Goal: Task Accomplishment & Management: Manage account settings

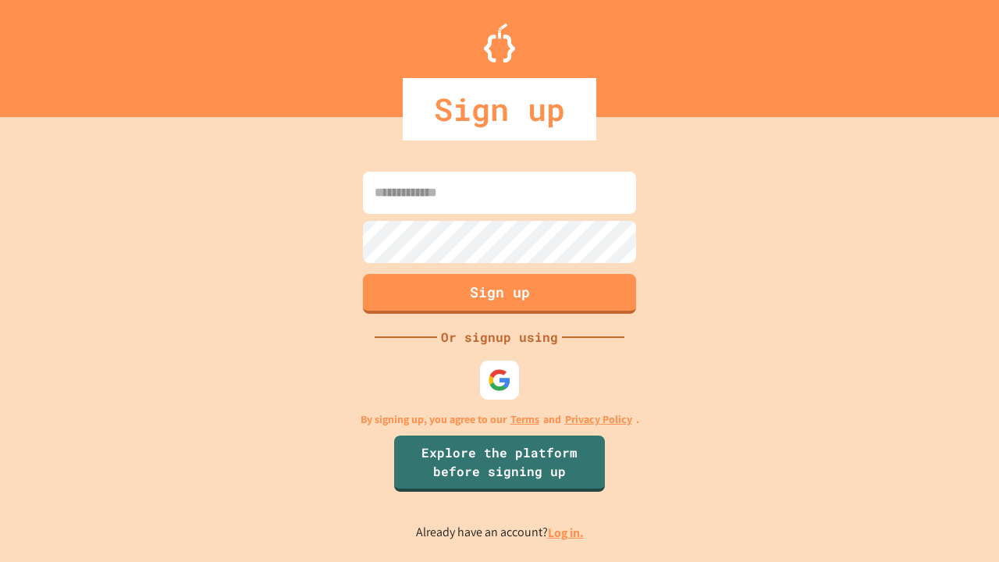
click at [567, 532] on link "Log in." at bounding box center [566, 533] width 36 height 16
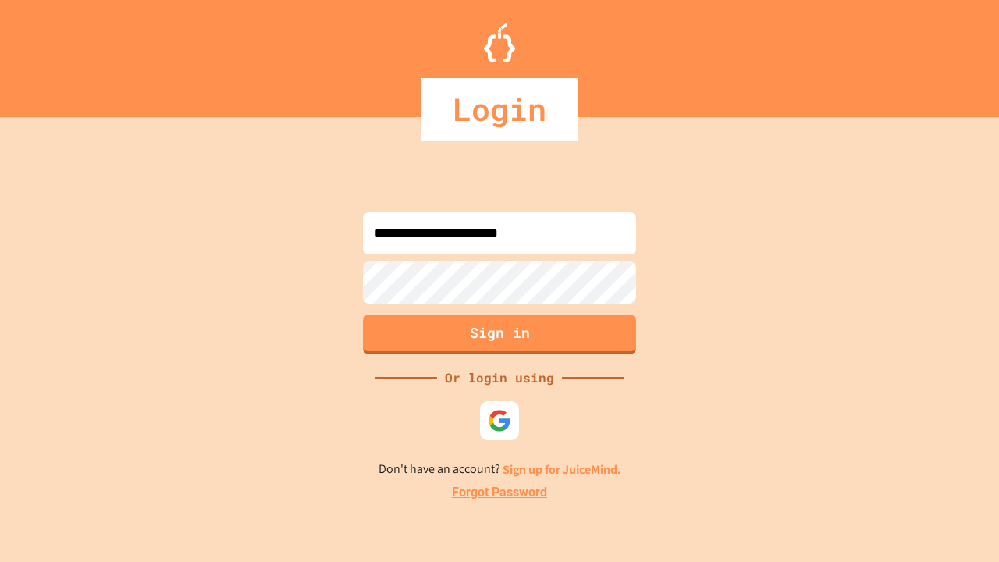
type input "**********"
